Goal: Find specific page/section: Find specific page/section

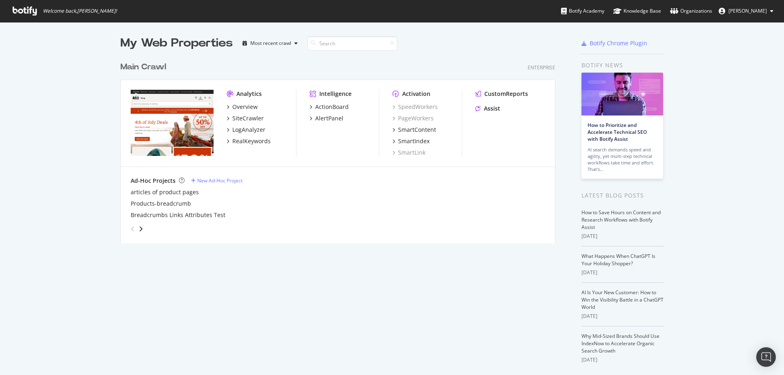
scroll to position [186, 435]
drag, startPoint x: 307, startPoint y: 352, endPoint x: 228, endPoint y: 363, distance: 80.4
click at [307, 352] on div "My Web Properties Most recent crawl Main Crawl Enterprise Analytics Overview Si…" at bounding box center [345, 214] width 451 height 359
drag, startPoint x: 345, startPoint y: 218, endPoint x: 354, endPoint y: 219, distance: 9.5
click at [345, 218] on div "Breadcrumbs Links Attributes Test" at bounding box center [338, 215] width 414 height 8
